Goal: Information Seeking & Learning: Understand process/instructions

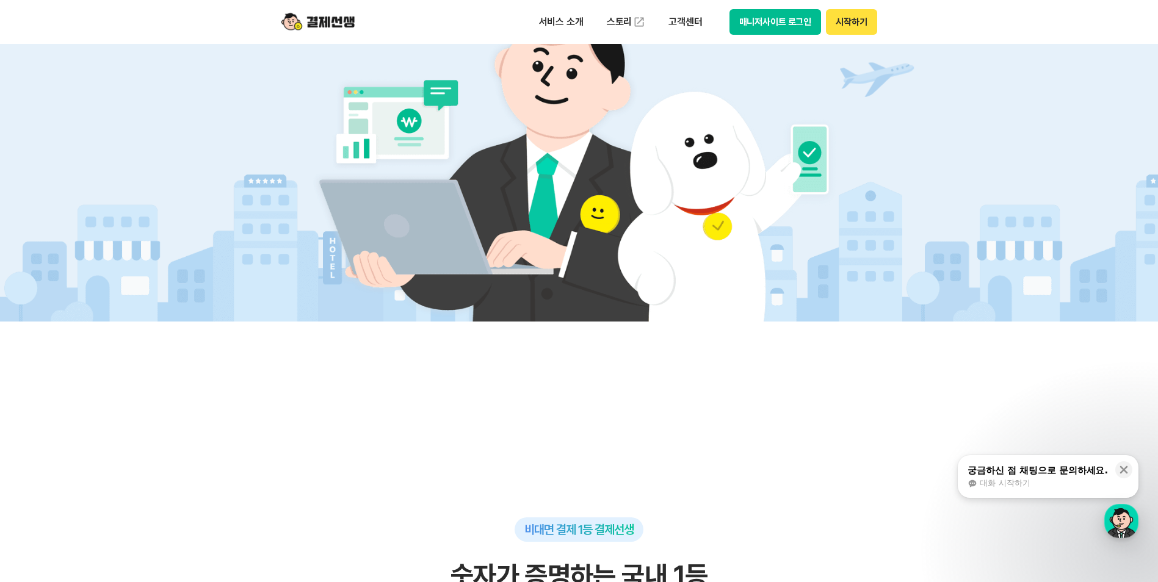
scroll to position [672, 0]
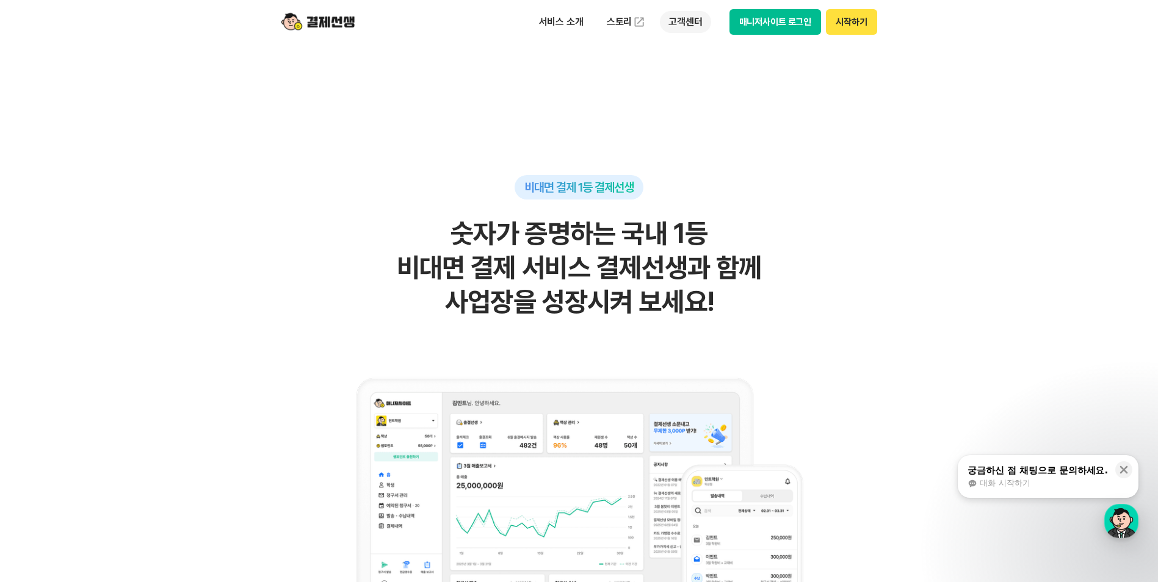
click at [674, 26] on p "고객센터" at bounding box center [685, 22] width 51 height 22
click at [701, 70] on link "자주 묻는 질문" at bounding box center [711, 72] width 103 height 24
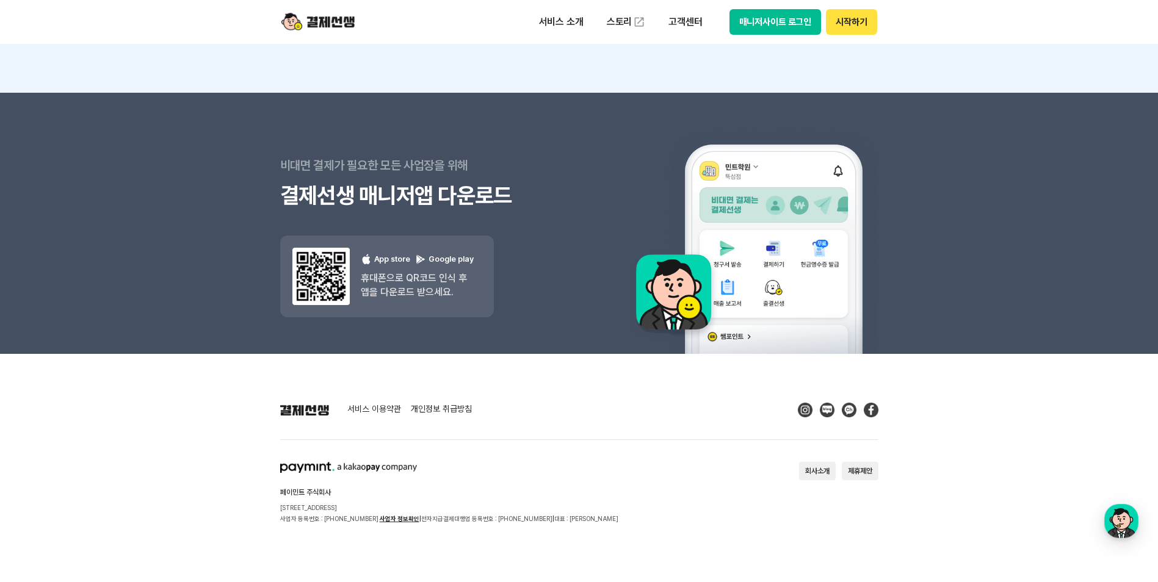
scroll to position [1562, 0]
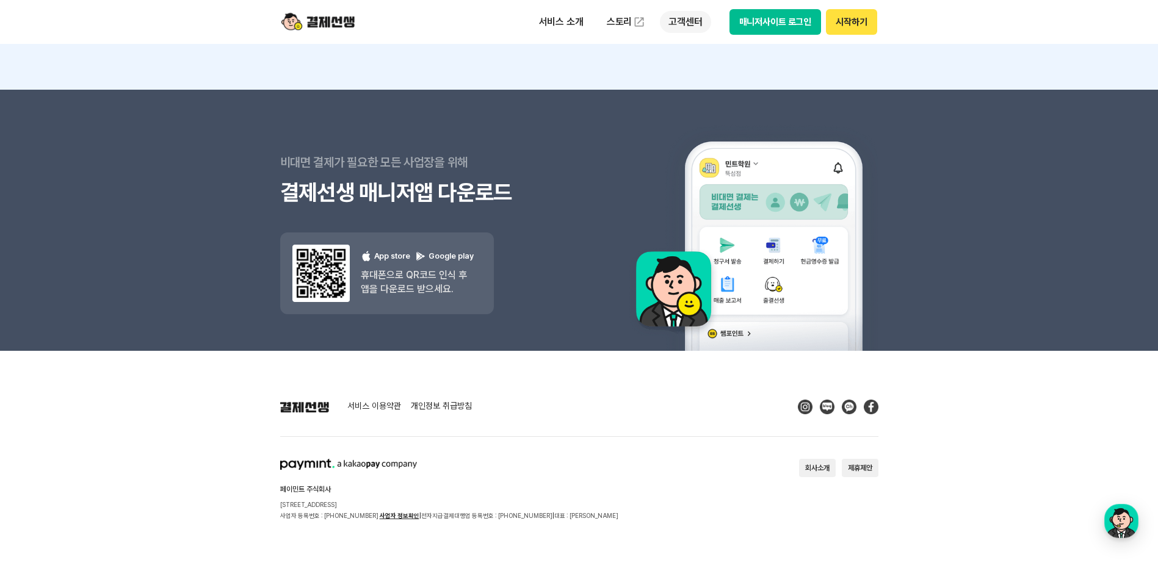
click at [678, 24] on p "고객센터" at bounding box center [685, 22] width 51 height 22
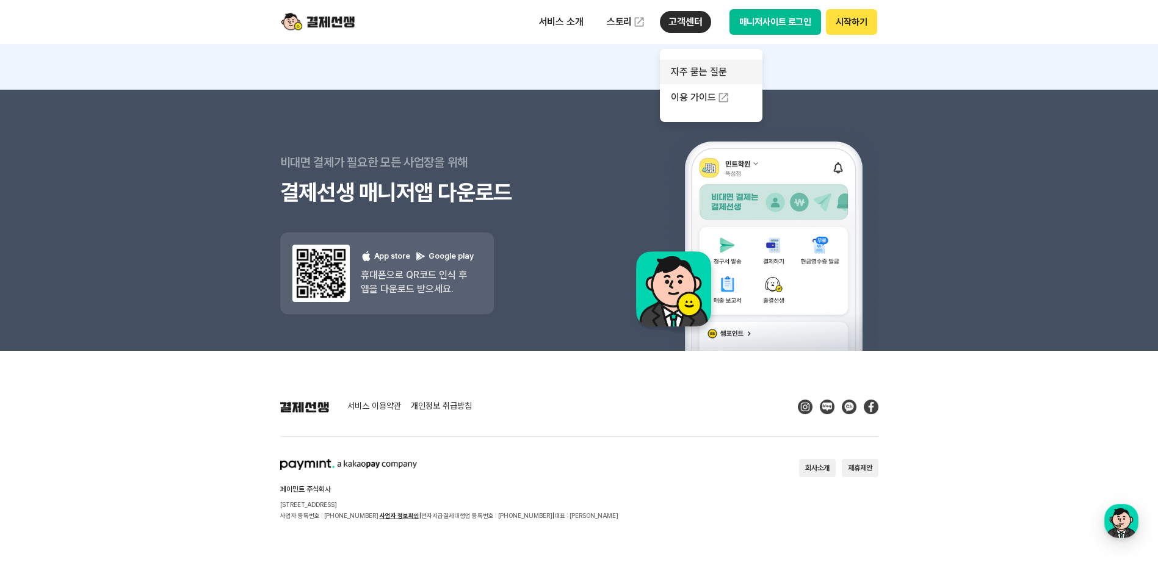
click at [679, 77] on link "자주 묻는 질문" at bounding box center [711, 72] width 103 height 24
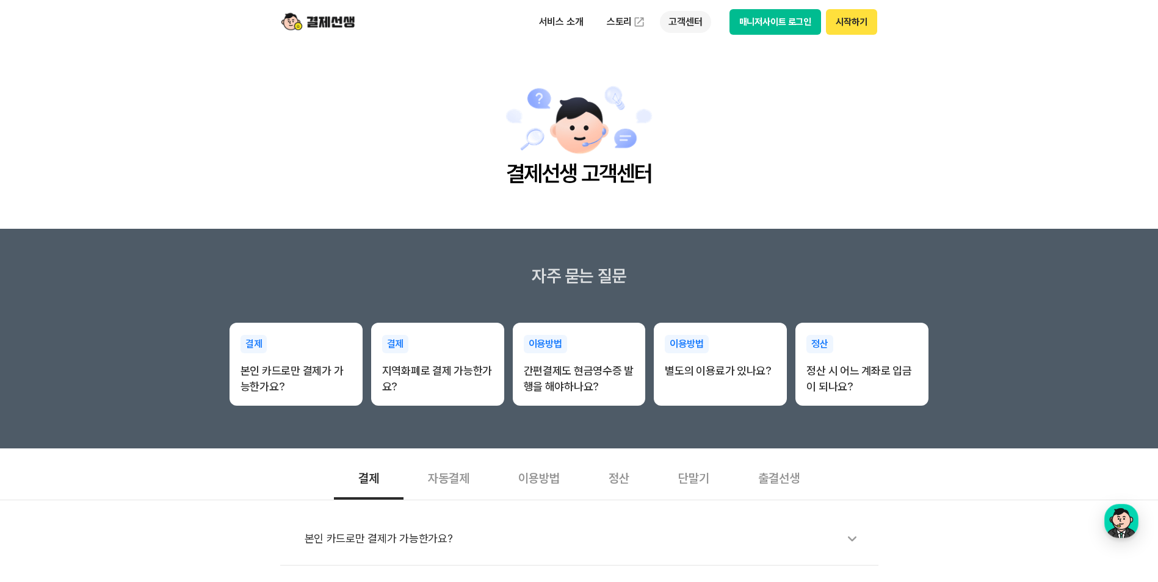
click at [693, 28] on p "고객센터" at bounding box center [685, 22] width 51 height 22
click at [691, 71] on link "자주 묻는 질문" at bounding box center [711, 72] width 103 height 24
click at [687, 34] on ul "서비스 소개 스토리 고객센터" at bounding box center [621, 22] width 181 height 24
click at [686, 25] on p "고객센터" at bounding box center [685, 22] width 51 height 22
click at [691, 92] on link "이용 가이드" at bounding box center [711, 97] width 103 height 27
